Goal: Use online tool/utility: Utilize a website feature to perform a specific function

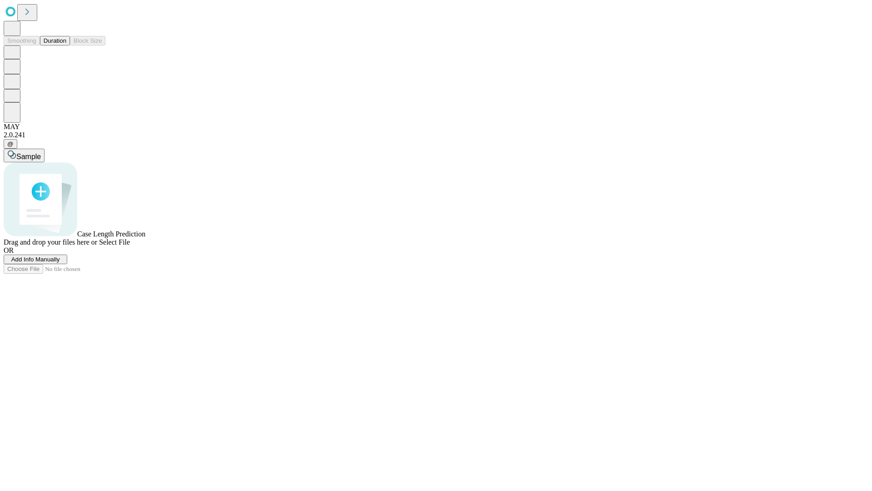
click at [66, 45] on button "Duration" at bounding box center [55, 41] width 30 height 10
click at [130, 246] on span "Select File" at bounding box center [114, 242] width 31 height 8
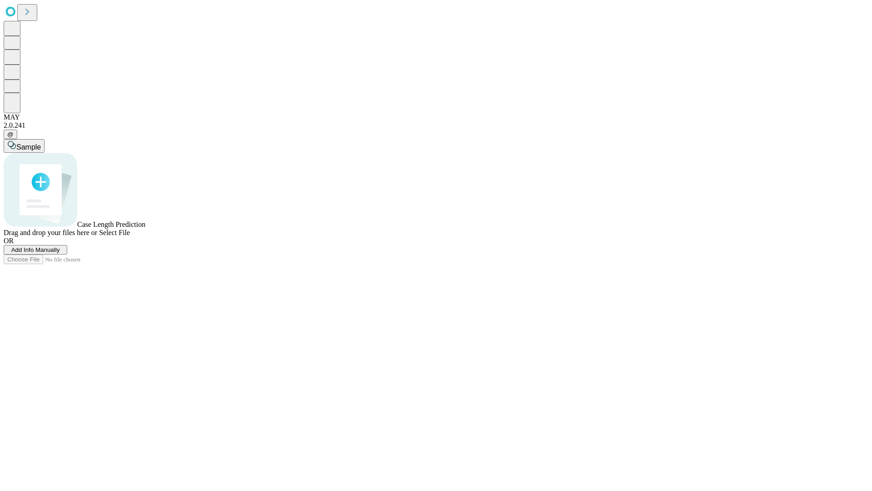
click at [130, 236] on span "Select File" at bounding box center [114, 233] width 31 height 8
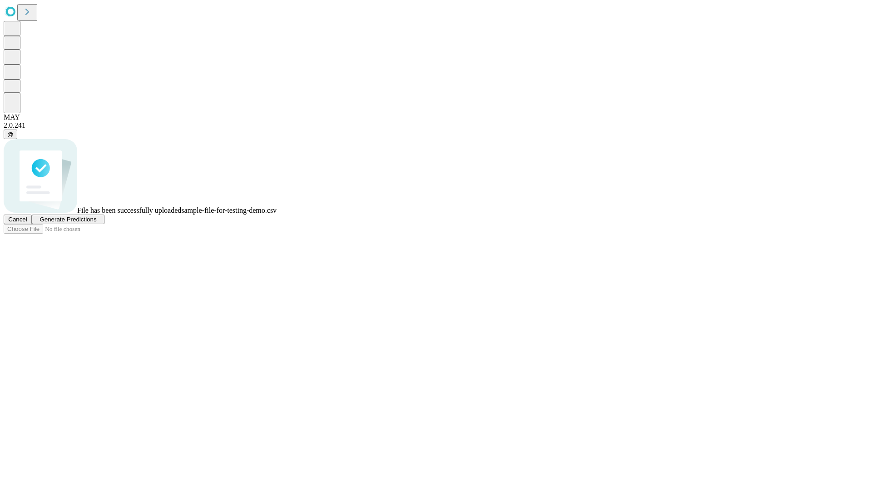
click at [96, 223] on span "Generate Predictions" at bounding box center [68, 219] width 57 height 7
